Goal: Task Accomplishment & Management: Manage account settings

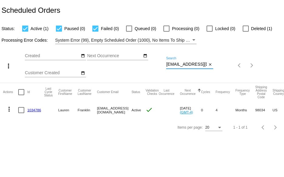
click at [237, 66] on div "more_vert Sep Jan Feb Mar [DATE]" at bounding box center [142, 63] width 284 height 39
paste input "pamstoy57@msn"
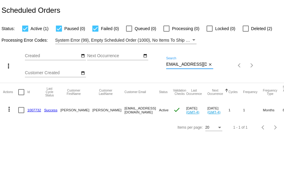
type input "pamstoy57@msn.com"
click at [32, 110] on link "1007732" at bounding box center [34, 110] width 14 height 4
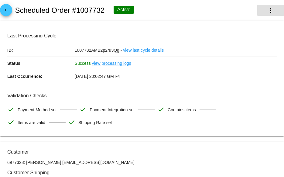
click at [267, 10] on mat-icon "more_vert" at bounding box center [270, 10] width 7 height 7
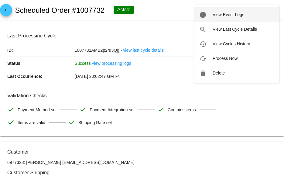
click at [215, 12] on button "info View Event Logs" at bounding box center [236, 14] width 85 height 15
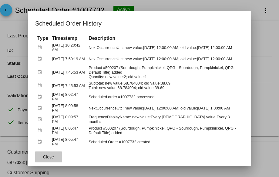
click at [44, 155] on span "Close" at bounding box center [48, 156] width 11 height 5
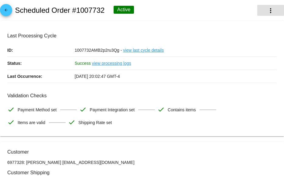
click at [269, 12] on mat-icon "more_vert" at bounding box center [270, 10] width 7 height 7
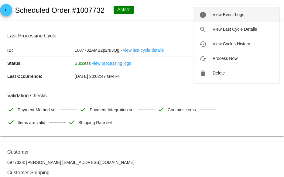
click at [224, 15] on span "View Event Logs" at bounding box center [228, 14] width 32 height 5
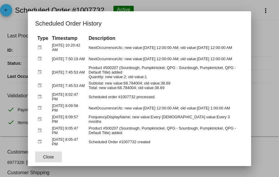
click at [48, 154] on span "Close" at bounding box center [48, 156] width 11 height 5
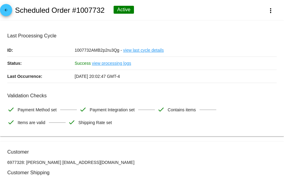
click at [10, 10] on link "arrow_back" at bounding box center [6, 10] width 12 height 12
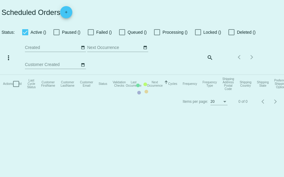
checkbox input "true"
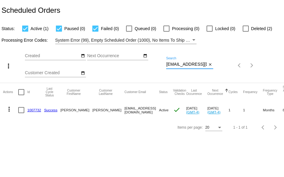
scroll to position [0, 1]
drag, startPoint x: 167, startPoint y: 65, endPoint x: 215, endPoint y: 65, distance: 48.0
click at [215, 65] on div "more_vert Sep Jan Feb Mar [DATE]" at bounding box center [142, 63] width 284 height 39
paste input "347463"
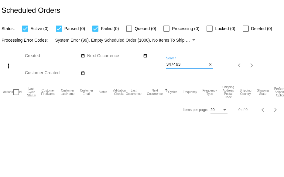
drag, startPoint x: 184, startPoint y: 63, endPoint x: 118, endPoint y: 63, distance: 65.9
click at [118, 63] on div "more_vert Sep Jan Feb Mar [DATE]" at bounding box center [142, 63] width 284 height 39
paste input "Lindas321@gmail.com"
drag, startPoint x: 166, startPoint y: 65, endPoint x: 236, endPoint y: 66, distance: 70.4
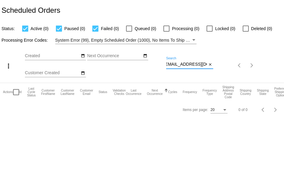
click at [217, 66] on div "more_vert Sep Jan Feb Mar [DATE]" at bounding box center [142, 63] width 284 height 39
paste input "fishandthelion"
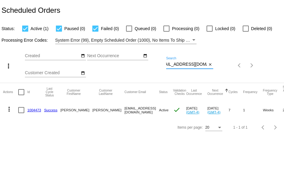
type input "fishandthelion@gmail.com"
click at [36, 109] on link "1004473" at bounding box center [34, 110] width 14 height 4
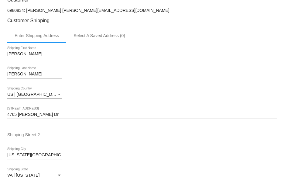
scroll to position [182, 0]
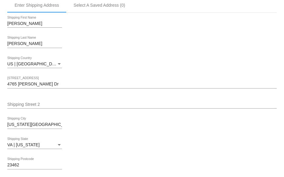
click at [59, 87] on input "4765 Alicia Dr" at bounding box center [141, 84] width 269 height 5
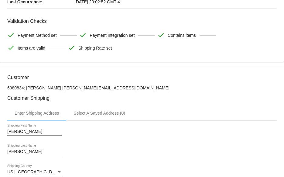
scroll to position [0, 0]
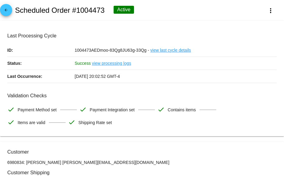
click at [6, 11] on mat-icon "arrow_back" at bounding box center [5, 11] width 7 height 7
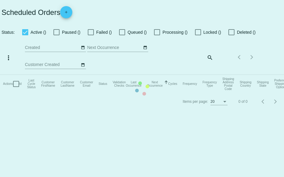
checkbox input "true"
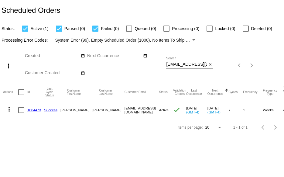
click at [166, 64] on div "Sep Jan Feb Mar Apr Su Mo" at bounding box center [95, 65] width 141 height 34
drag, startPoint x: 166, startPoint y: 64, endPoint x: 245, endPoint y: 80, distance: 80.1
click at [233, 70] on div "more_vert Sep Jan Feb Mar [DATE]" at bounding box center [142, 63] width 284 height 39
paste input "Eugenia Tsarov 24 Wilshire Rd Apt C Madison CT 06443-3390"
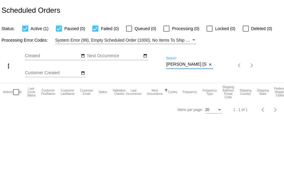
scroll to position [0, 76]
drag, startPoint x: 166, startPoint y: 64, endPoint x: 284, endPoint y: 68, distance: 117.5
click at [273, 65] on div "more_vert Sep Jan Feb Mar [DATE]" at bounding box center [142, 63] width 284 height 39
paste input "tsarovem@potsdam.edu"
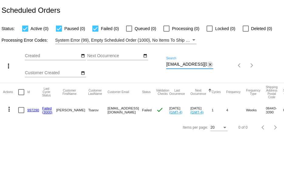
scroll to position [0, 5]
drag, startPoint x: 166, startPoint y: 64, endPoint x: 213, endPoint y: 67, distance: 47.1
click at [213, 67] on div "tsarovem@potsdam.edu Search close" at bounding box center [189, 63] width 47 height 12
paste input "ebonysonia01@gmail.com"
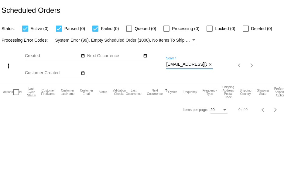
scroll to position [0, 9]
drag, startPoint x: 167, startPoint y: 64, endPoint x: 230, endPoint y: 68, distance: 63.5
click at [225, 67] on div "more_vert Sep Jan Feb Mar [DATE]" at bounding box center [142, 63] width 284 height 39
paste input "soniaotamere"
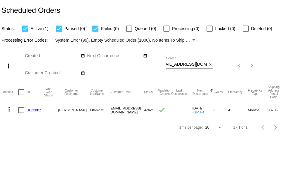
scroll to position [0, 0]
click at [10, 109] on mat-icon "more_vert" at bounding box center [8, 108] width 7 height 7
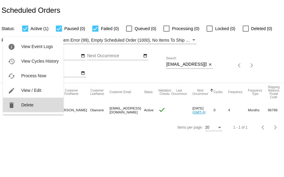
click at [33, 103] on span "Delete" at bounding box center [27, 104] width 12 height 5
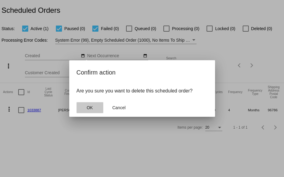
click at [89, 106] on span "OK" at bounding box center [90, 107] width 6 height 5
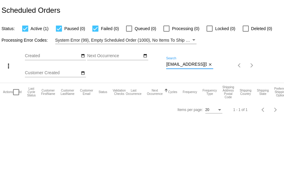
scroll to position [0, 8]
drag, startPoint x: 167, startPoint y: 64, endPoint x: 227, endPoint y: 68, distance: 60.5
click at [227, 70] on div "more_vert Sep Jan Feb Mar [DATE]" at bounding box center [142, 63] width 284 height 39
paste input "rosierose22@live"
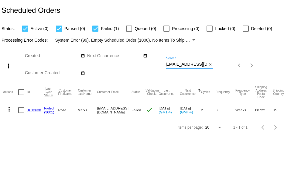
type input "rosierose22@live.com"
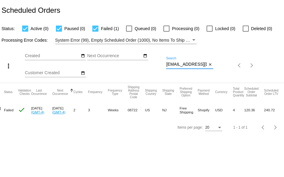
scroll to position [0, 0]
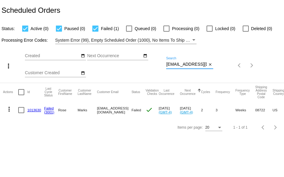
click at [32, 111] on mat-cell "1013630" at bounding box center [35, 110] width 17 height 18
click at [32, 108] on link "1013630" at bounding box center [34, 110] width 14 height 4
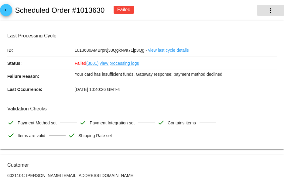
click at [267, 9] on mat-icon "more_vert" at bounding box center [270, 10] width 7 height 7
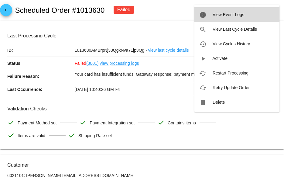
click at [226, 17] on span "View Event Logs" at bounding box center [228, 14] width 32 height 5
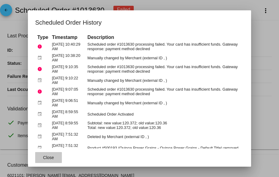
click at [45, 157] on span "Close" at bounding box center [48, 157] width 11 height 5
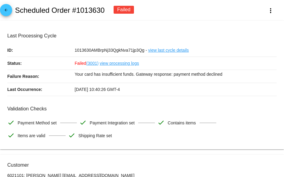
click at [160, 50] on link "view last cycle details" at bounding box center [168, 50] width 41 height 13
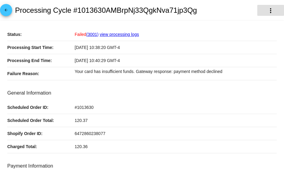
click at [261, 11] on button "more_vert" at bounding box center [270, 10] width 27 height 11
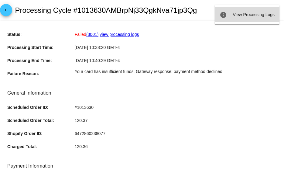
click at [243, 16] on span "View Processing Logs" at bounding box center [254, 14] width 42 height 5
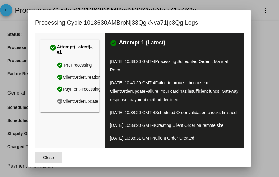
click at [45, 159] on span "Close" at bounding box center [48, 157] width 11 height 5
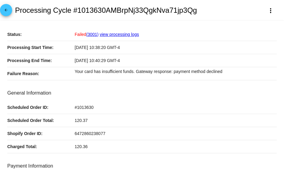
click at [6, 14] on mat-icon "arrow_back" at bounding box center [5, 11] width 7 height 7
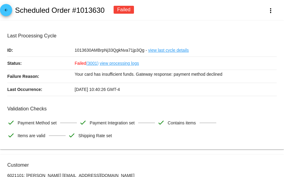
click at [8, 14] on mat-icon "arrow_back" at bounding box center [5, 11] width 7 height 7
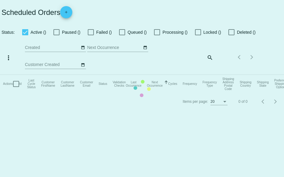
checkbox input "true"
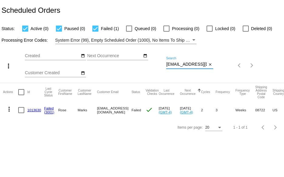
scroll to position [0, 1]
drag, startPoint x: 166, startPoint y: 64, endPoint x: 223, endPoint y: 64, distance: 57.1
click at [223, 64] on div "more_vert Sep Jan Feb Mar [DATE]" at bounding box center [142, 63] width 284 height 39
paste input "macpac.1@m"
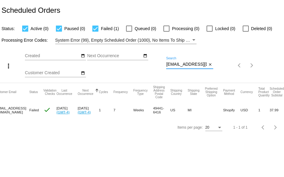
scroll to position [0, 0]
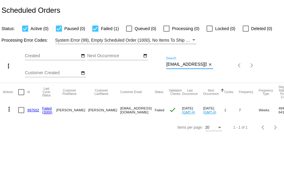
drag, startPoint x: 166, startPoint y: 65, endPoint x: 223, endPoint y: 65, distance: 56.8
click at [223, 66] on div "more_vert Sep Jan Feb Mar [DATE]" at bounding box center [142, 63] width 284 height 39
paste input "jbtracy@msn"
drag, startPoint x: 166, startPoint y: 65, endPoint x: 236, endPoint y: 58, distance: 70.1
click at [230, 62] on div "more_vert Sep Jan Feb Mar [DATE]" at bounding box center [142, 63] width 284 height 39
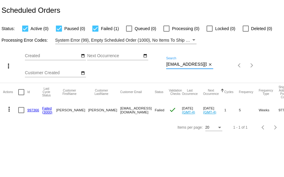
paste input "dlott72@yahoo"
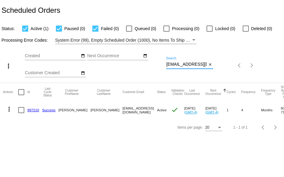
type input "dlott72@yahoo.com"
drag, startPoint x: 166, startPoint y: 65, endPoint x: 212, endPoint y: 65, distance: 45.5
click at [212, 65] on div "[EMAIL_ADDRESS][DOMAIN_NAME] Search close" at bounding box center [189, 63] width 47 height 12
paste input "[EMAIL_ADDRESS]"
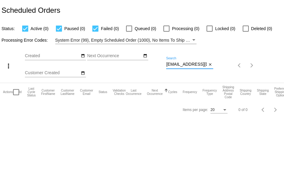
scroll to position [0, 4]
drag, startPoint x: 166, startPoint y: 65, endPoint x: 227, endPoint y: 63, distance: 60.7
click at [227, 63] on div "more_vert Sep Jan Feb Mar [DATE]" at bounding box center [142, 63] width 284 height 39
paste input "yahoo"
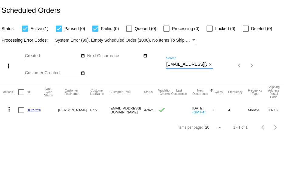
scroll to position [0, 5]
click at [243, 63] on div "more_vert Sep Jan Feb Mar [DATE]" at bounding box center [142, 63] width 284 height 39
paste input "mombini333@gmail"
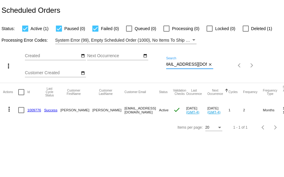
type input "[EMAIL_ADDRESS][DOMAIN_NAME]"
click at [33, 110] on link "1009776" at bounding box center [34, 110] width 14 height 4
drag, startPoint x: 166, startPoint y: 64, endPoint x: 230, endPoint y: 70, distance: 64.3
click at [228, 70] on div "more_vert Sep Jan Feb Mar [DATE]" at bounding box center [142, 63] width 284 height 39
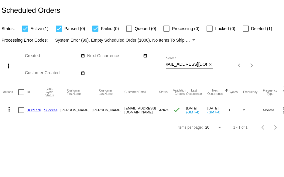
scroll to position [0, 0]
